Goal: Communication & Community: Ask a question

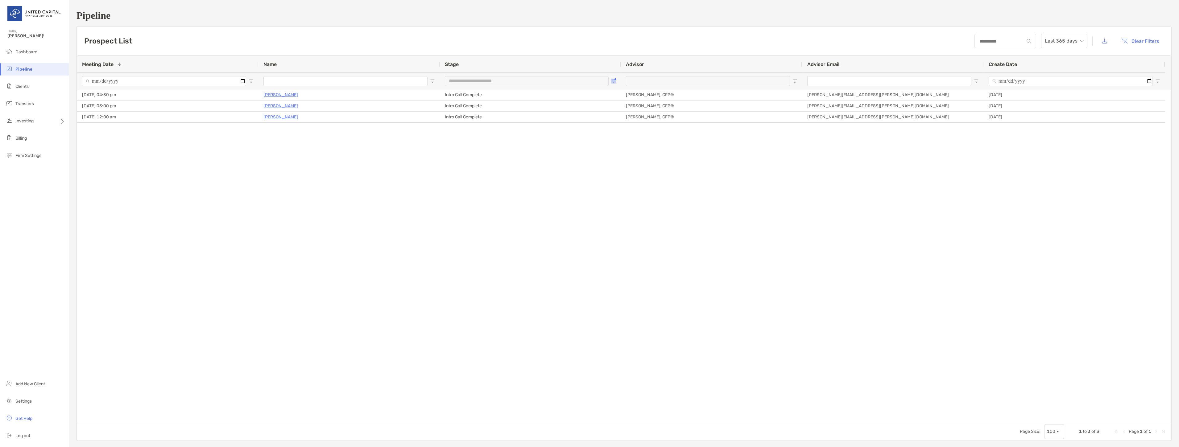
click at [615, 81] on button "Open Filter Menu" at bounding box center [613, 81] width 5 height 5
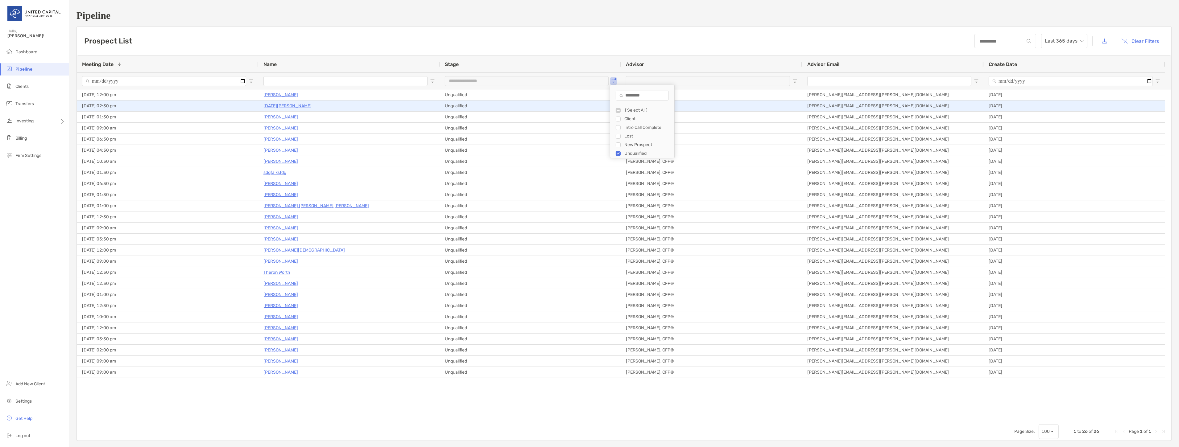
click at [285, 105] on p "[DATE][PERSON_NAME]" at bounding box center [287, 106] width 48 height 8
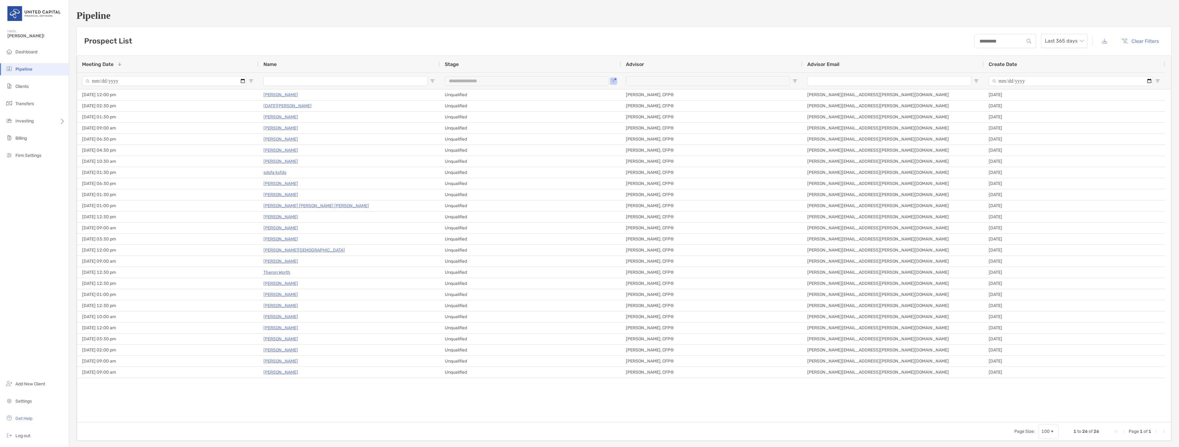
click at [616, 82] on div "**********" at bounding box center [530, 80] width 181 height 17
click at [614, 82] on span "Open Filter Menu" at bounding box center [613, 81] width 5 height 5
type input "**********"
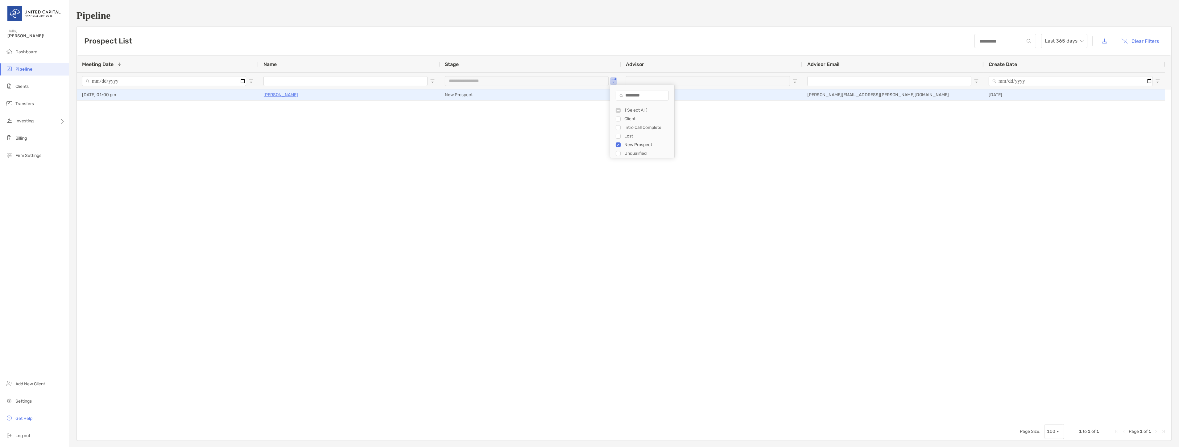
click at [268, 94] on p "Luisa Isaza" at bounding box center [280, 95] width 35 height 8
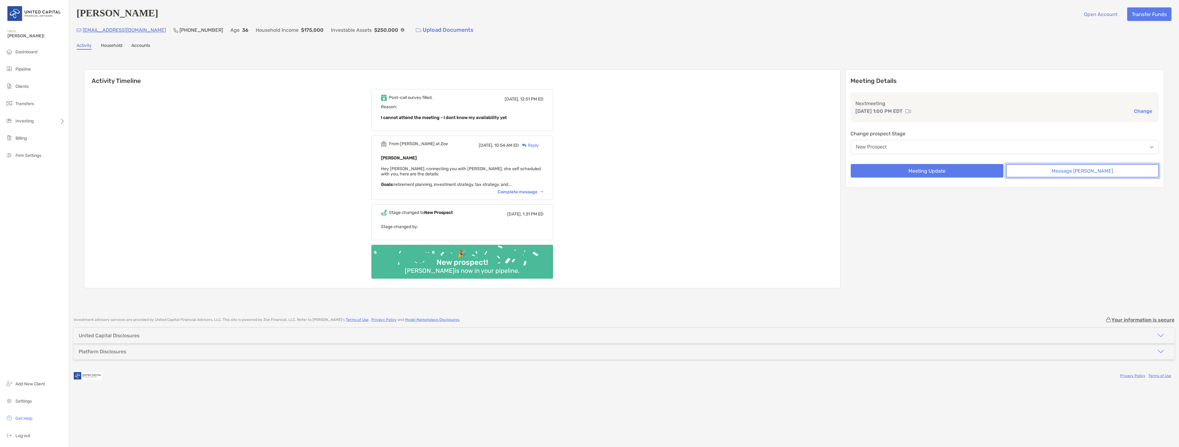
click at [1078, 165] on button "Message Zoe" at bounding box center [1082, 171] width 153 height 14
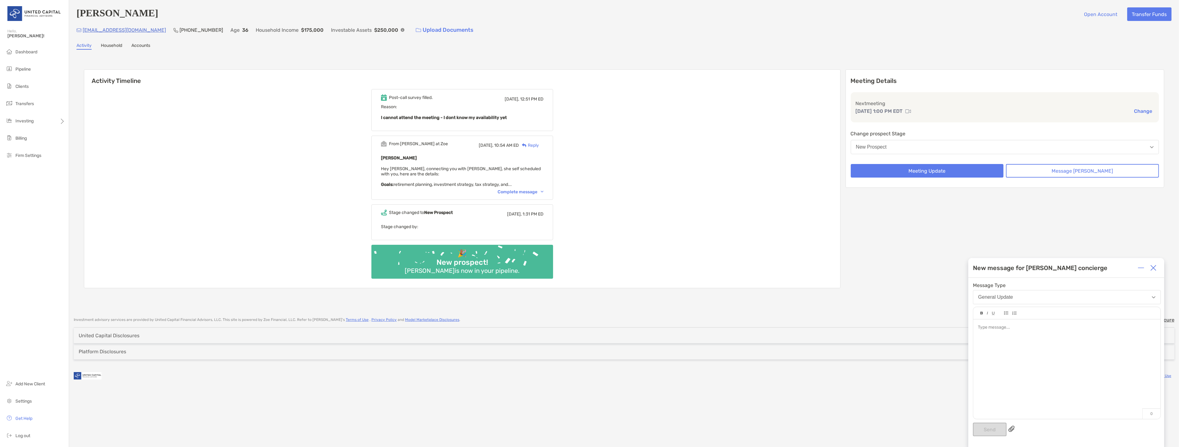
click at [1007, 324] on div at bounding box center [1066, 366] width 187 height 93
click at [993, 426] on button "Send" at bounding box center [990, 430] width 34 height 14
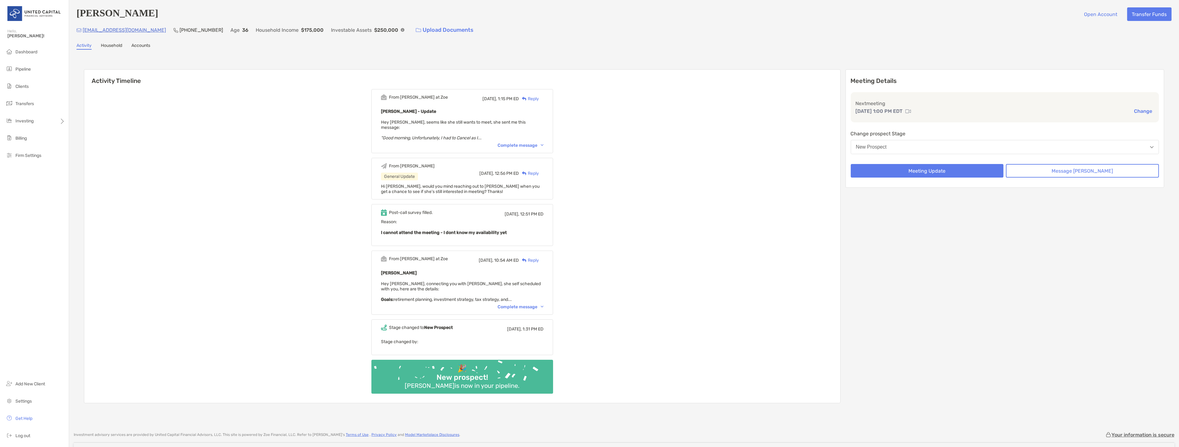
click at [514, 136] on div "From Paul at Zoe Today, 1:15 PM ED Reply Luisa Isaza - Update Hey McKenzie, see…" at bounding box center [462, 121] width 182 height 64
click at [514, 143] on div "Complete message" at bounding box center [521, 145] width 46 height 5
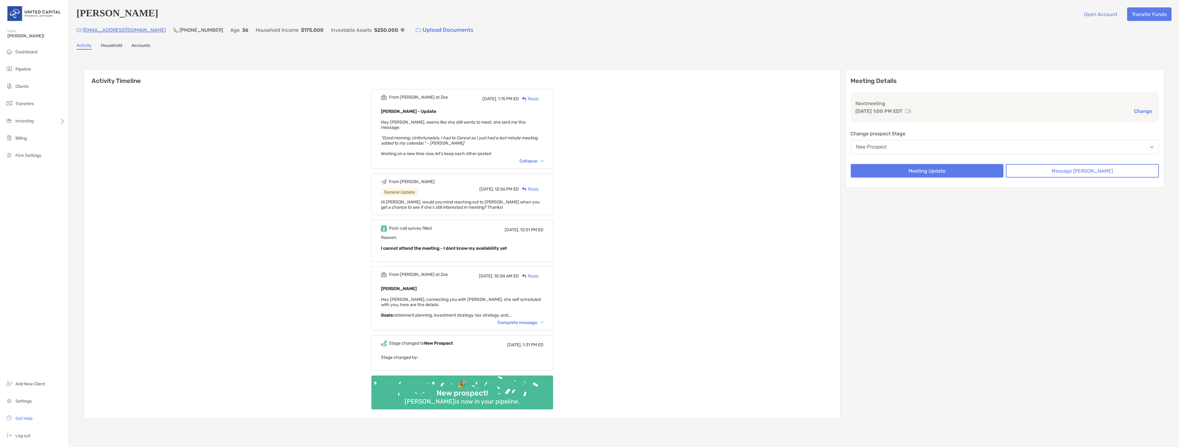
click at [540, 320] on div "Complete message" at bounding box center [521, 322] width 46 height 5
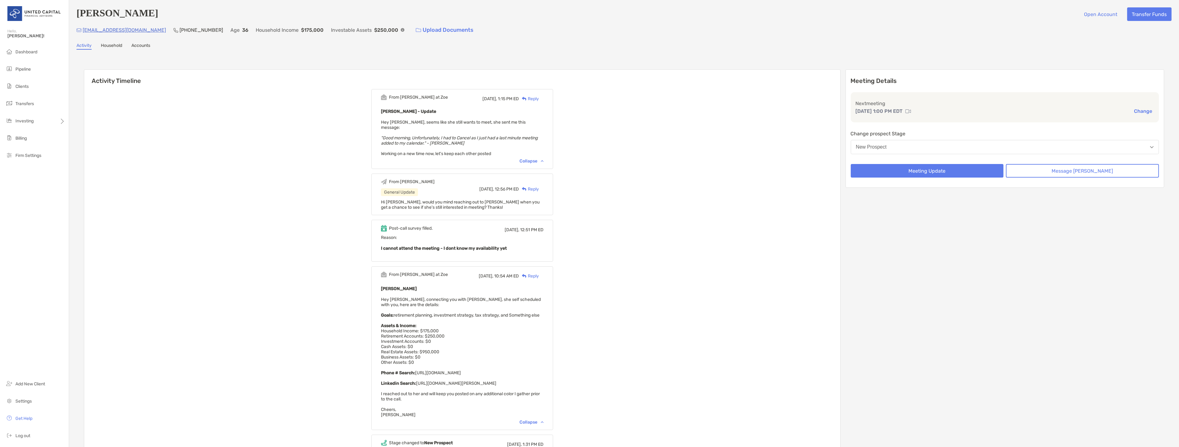
drag, startPoint x: 546, startPoint y: 296, endPoint x: 517, endPoint y: 311, distance: 32.8
click at [517, 311] on span "Hey McKenzie, connecting you with Luisa, she self scheduled with you, here are …" at bounding box center [461, 357] width 160 height 121
click at [1080, 165] on button "Message Zoe" at bounding box center [1082, 171] width 153 height 14
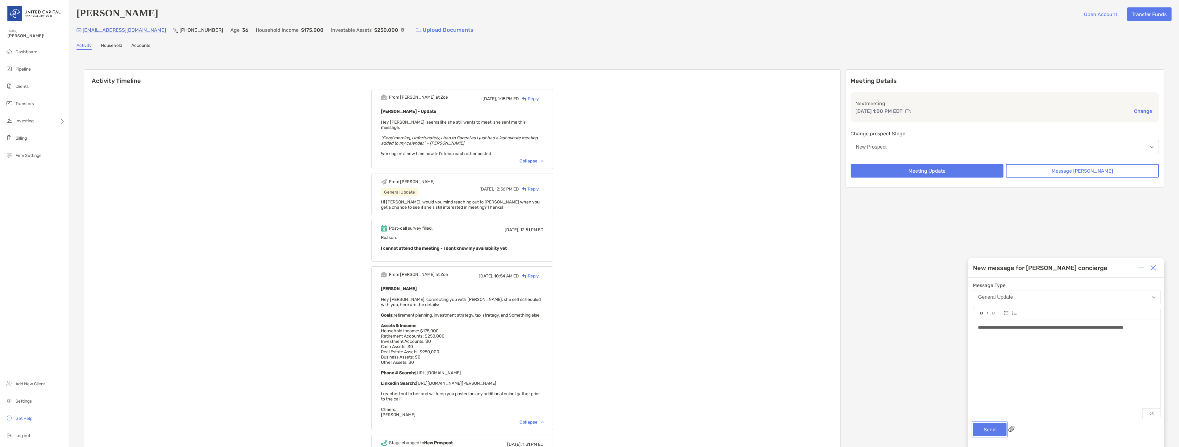
click at [995, 430] on button "Send" at bounding box center [990, 430] width 34 height 14
